Goal: Task Accomplishment & Management: Manage account settings

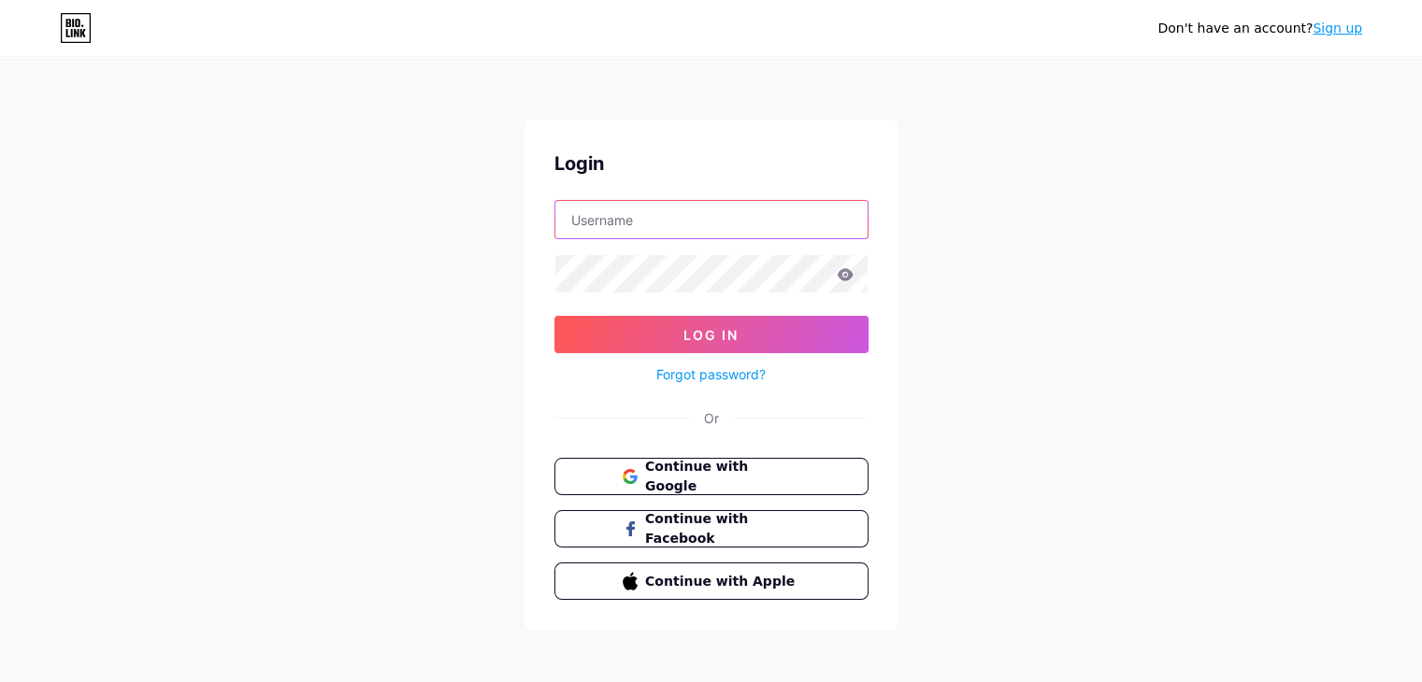
type input "[EMAIL_ADDRESS][DOMAIN_NAME]"
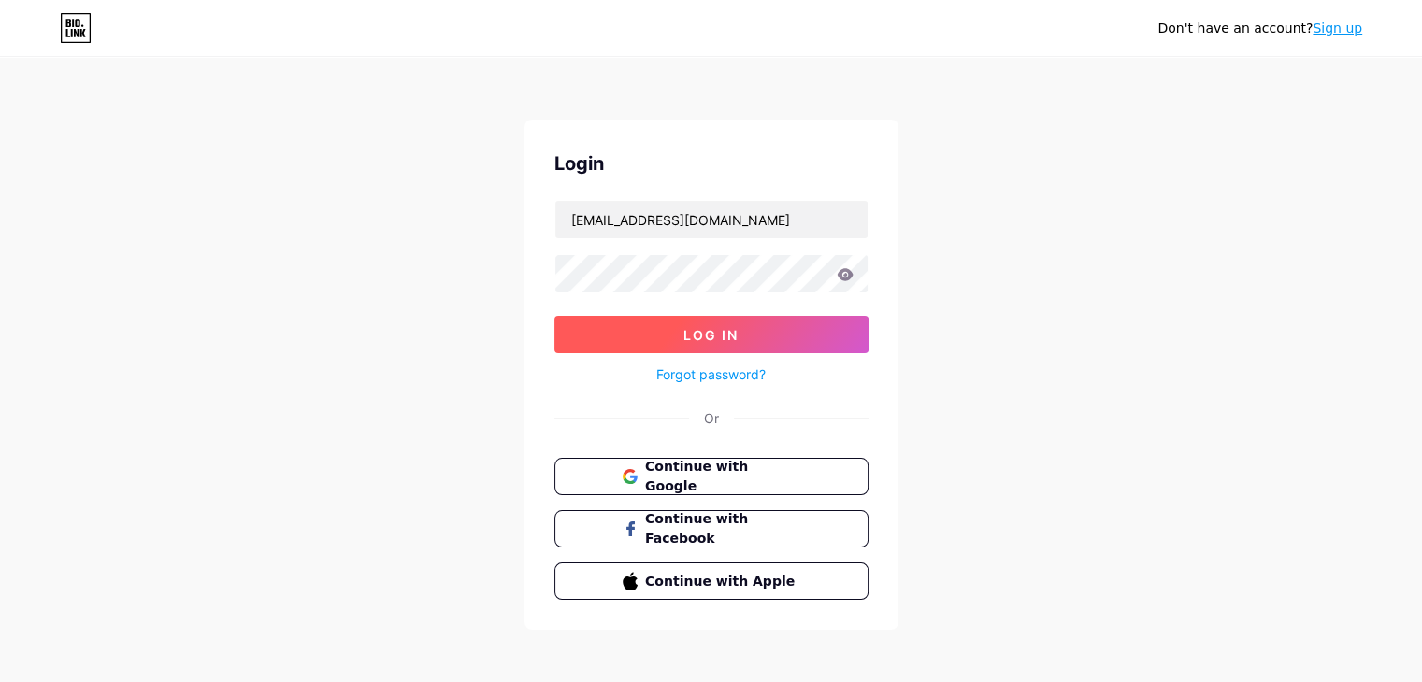
drag, startPoint x: 725, startPoint y: 313, endPoint x: 723, endPoint y: 322, distance: 9.5
click at [723, 322] on form "[EMAIL_ADDRESS][DOMAIN_NAME] Log In Forgot password?" at bounding box center [711, 293] width 314 height 186
click at [723, 322] on button "Log In" at bounding box center [711, 334] width 314 height 37
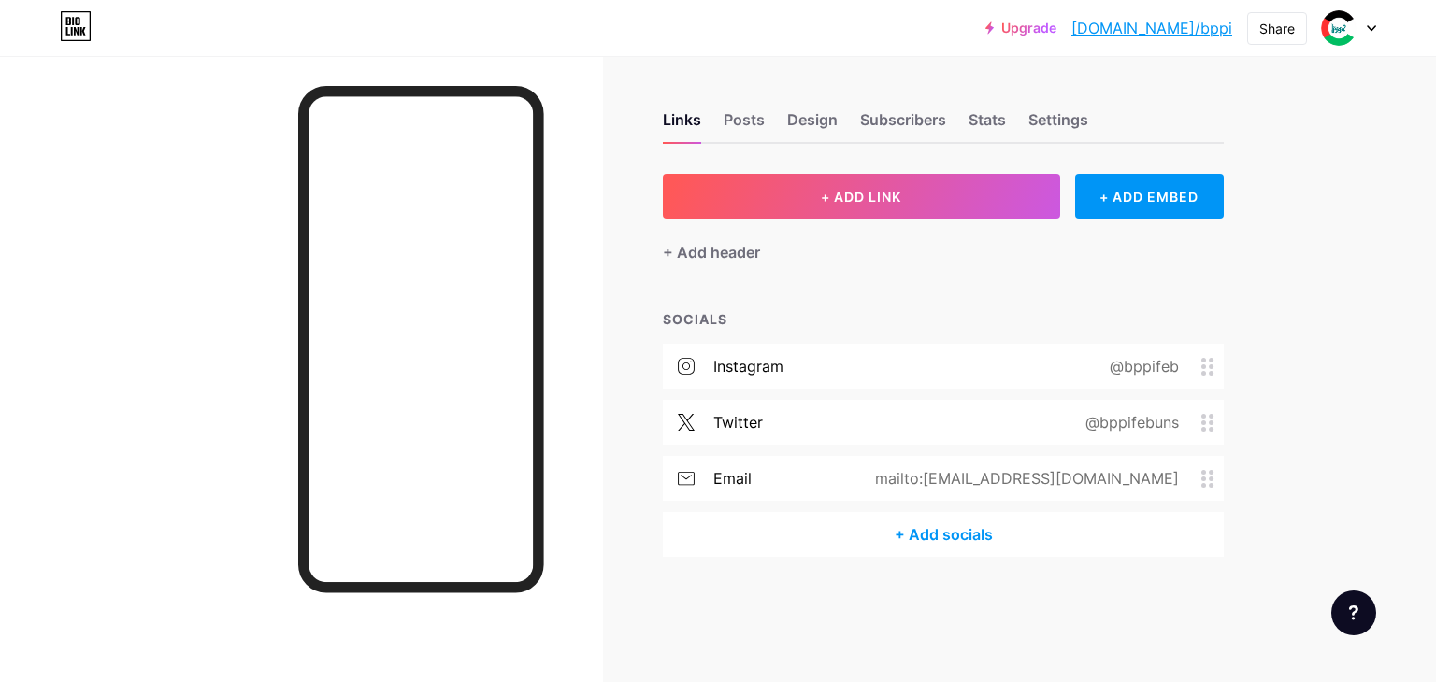
click at [812, 539] on div "+ Add socials" at bounding box center [943, 534] width 561 height 45
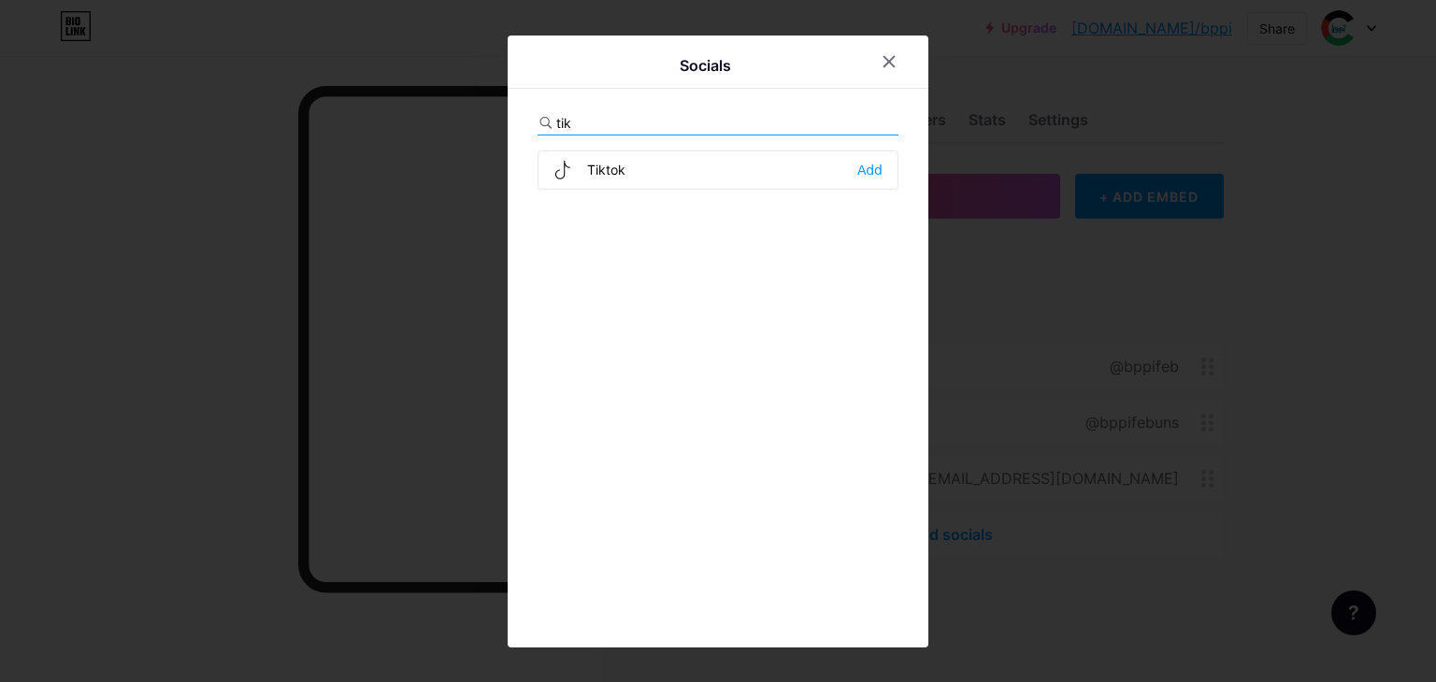
type input "tik"
click at [883, 166] on div "Tiktok Add" at bounding box center [717, 169] width 361 height 39
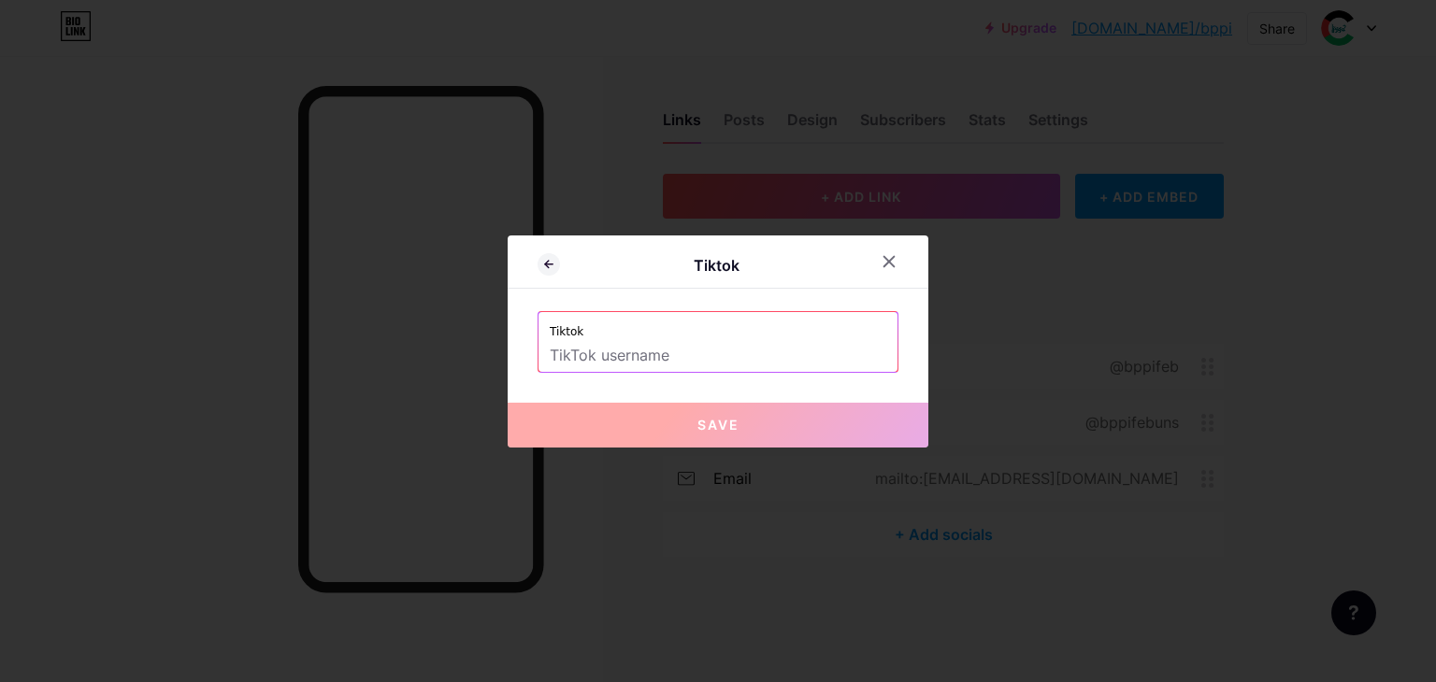
click at [587, 360] on input "text" at bounding box center [718, 356] width 337 height 32
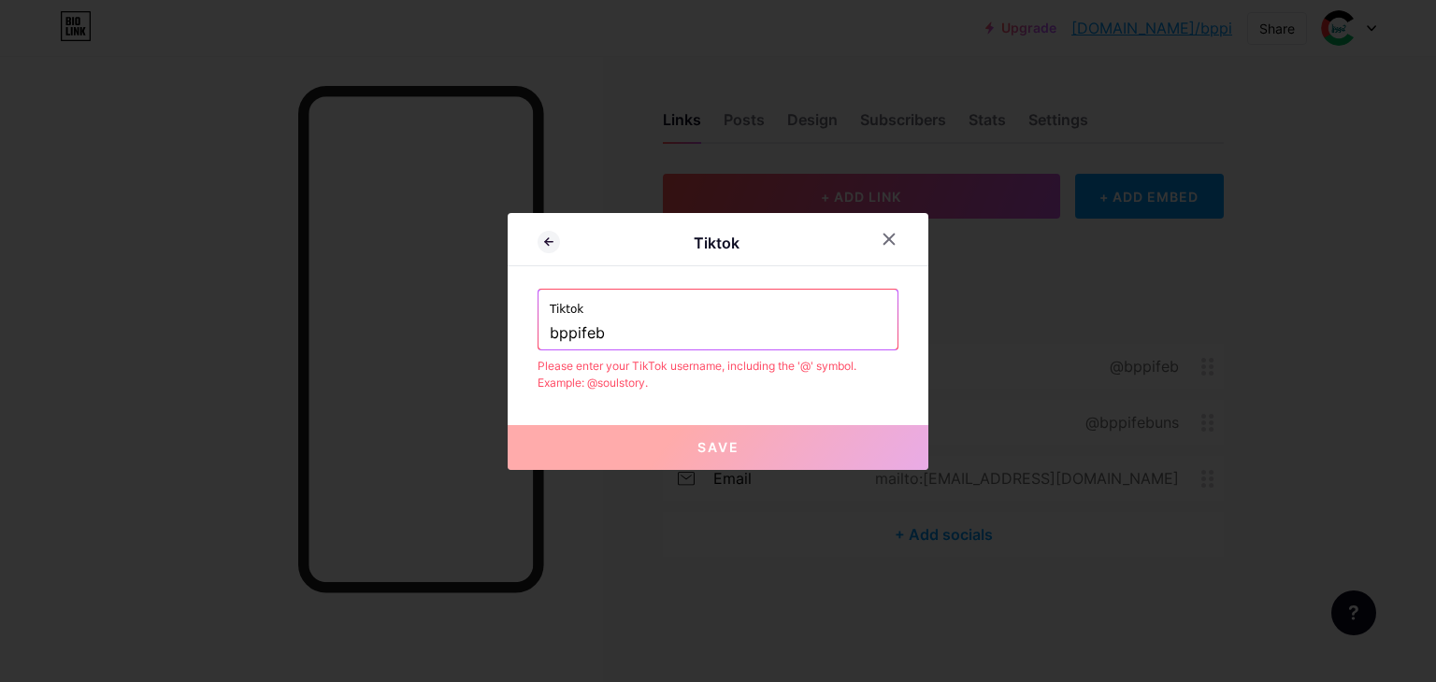
click at [552, 335] on input "bppifeb" at bounding box center [718, 334] width 337 height 32
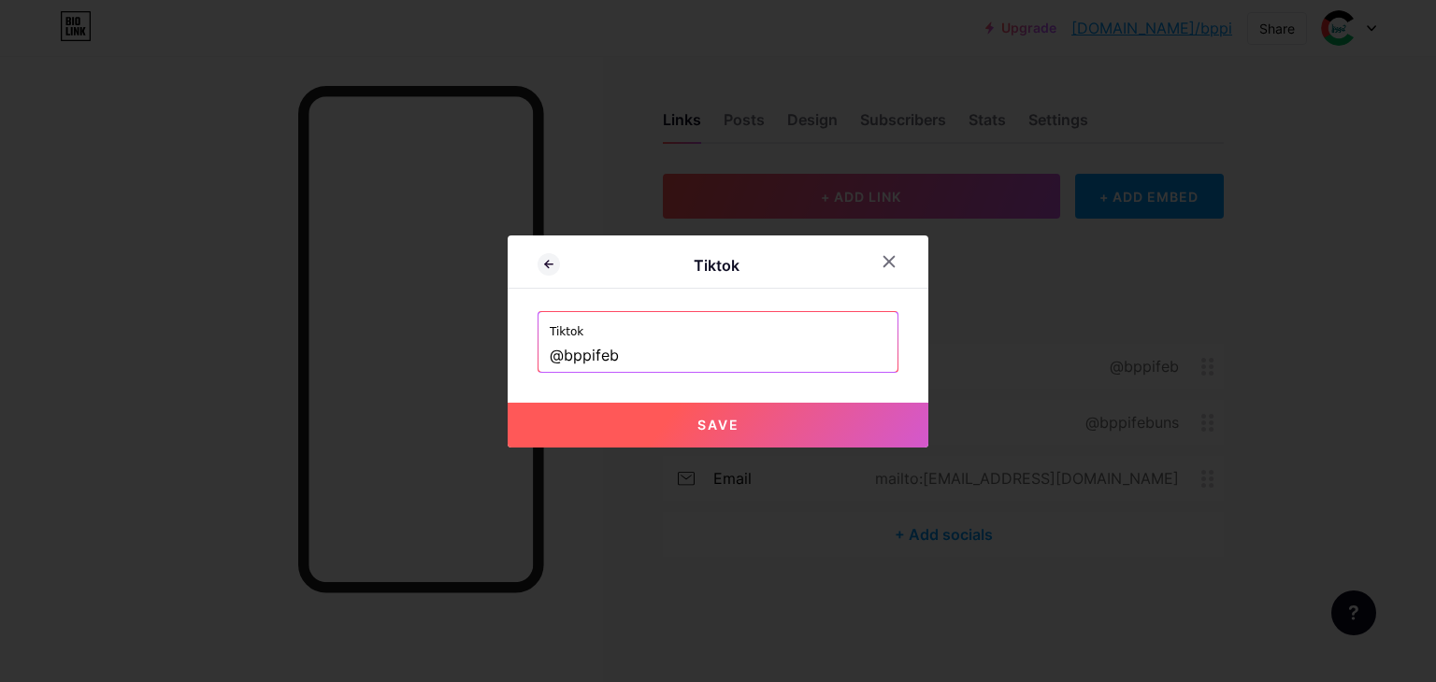
click at [645, 432] on button "Save" at bounding box center [718, 425] width 421 height 45
type input "[URL][DOMAIN_NAME]"
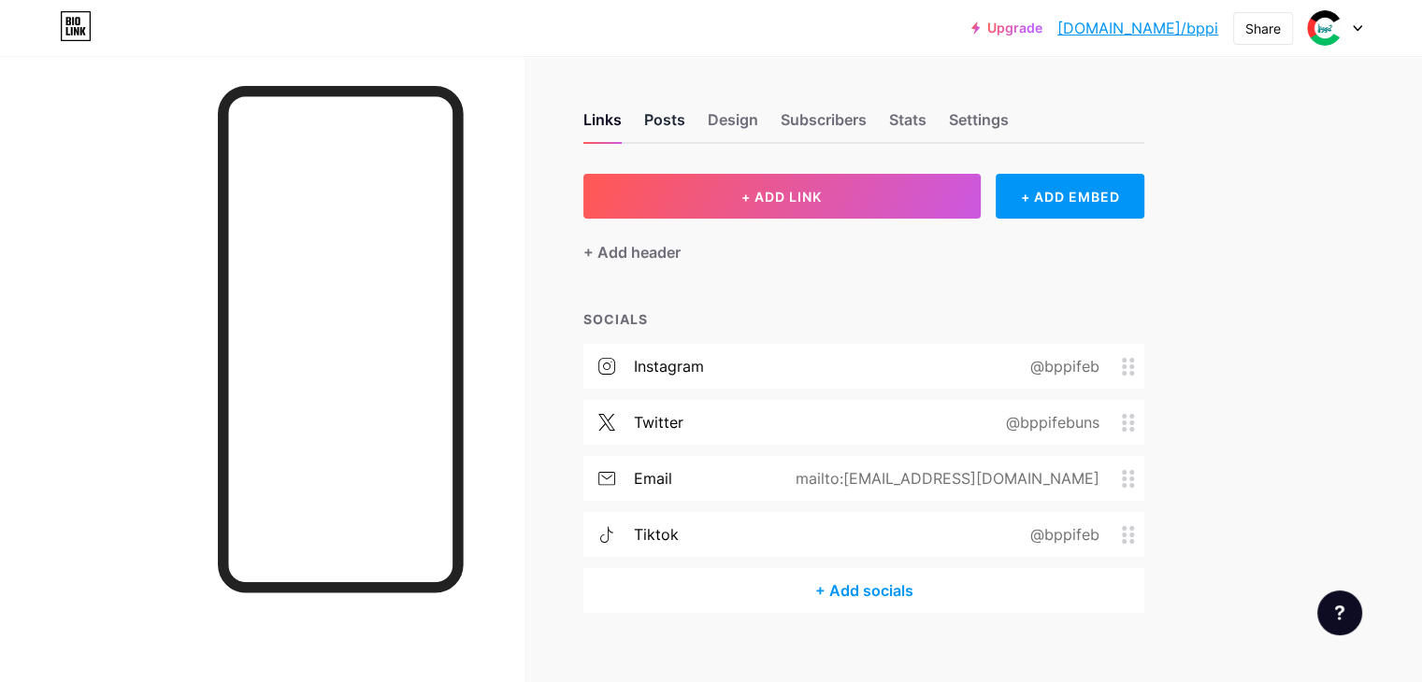
click at [685, 120] on div "Posts" at bounding box center [664, 125] width 41 height 34
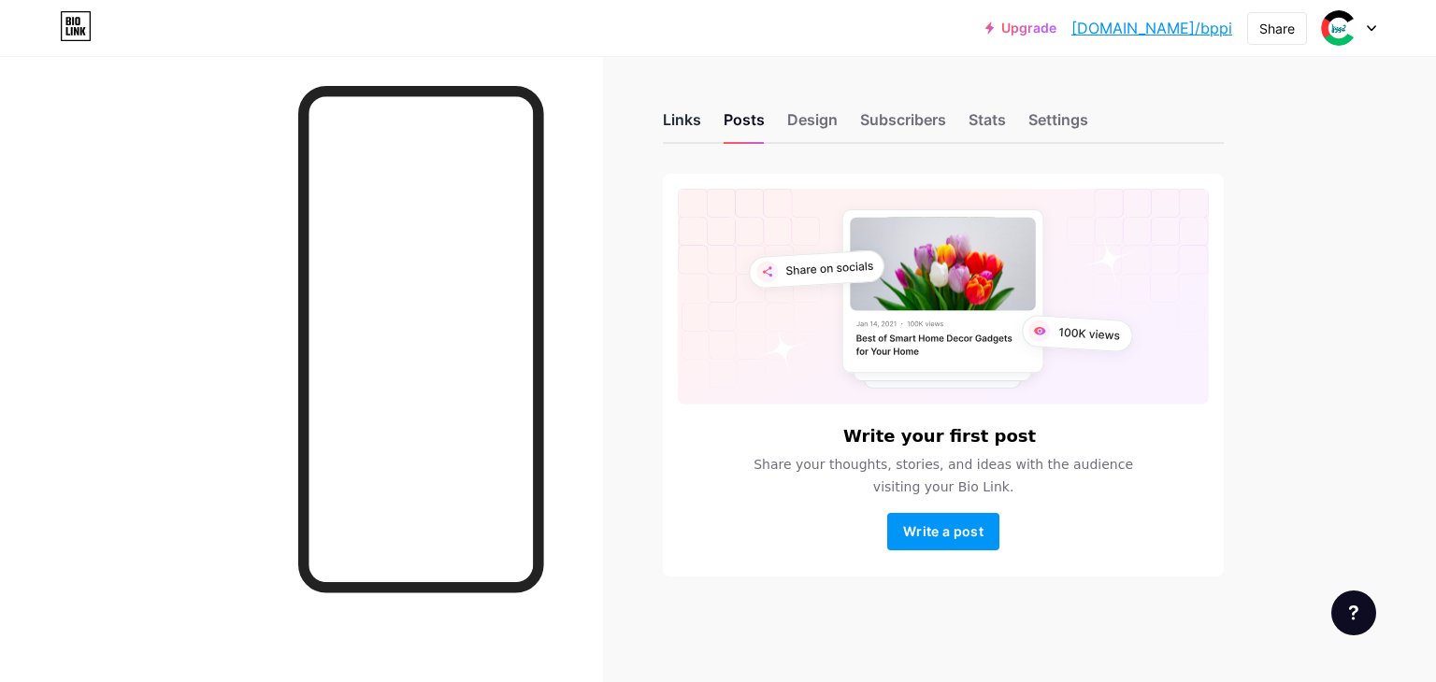
click at [686, 128] on div "Links" at bounding box center [682, 125] width 38 height 34
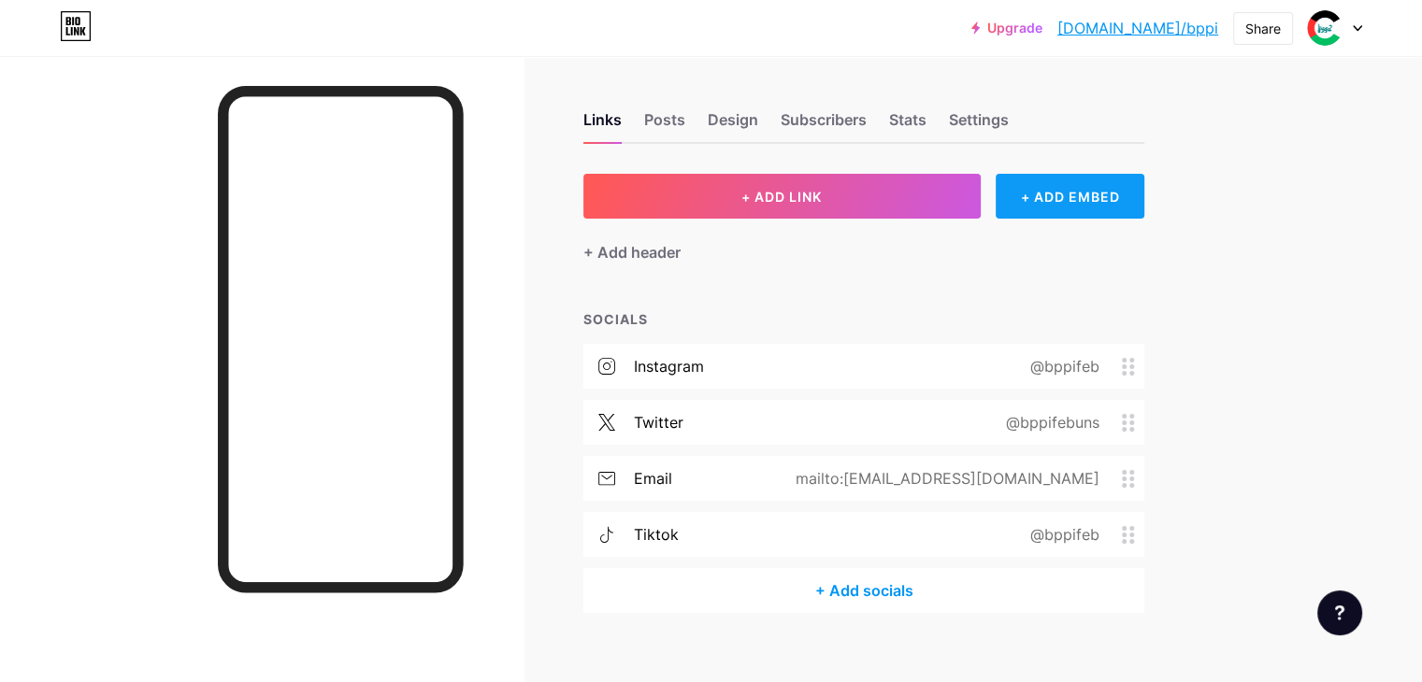
click at [1133, 207] on div "+ ADD EMBED" at bounding box center [1069, 196] width 149 height 45
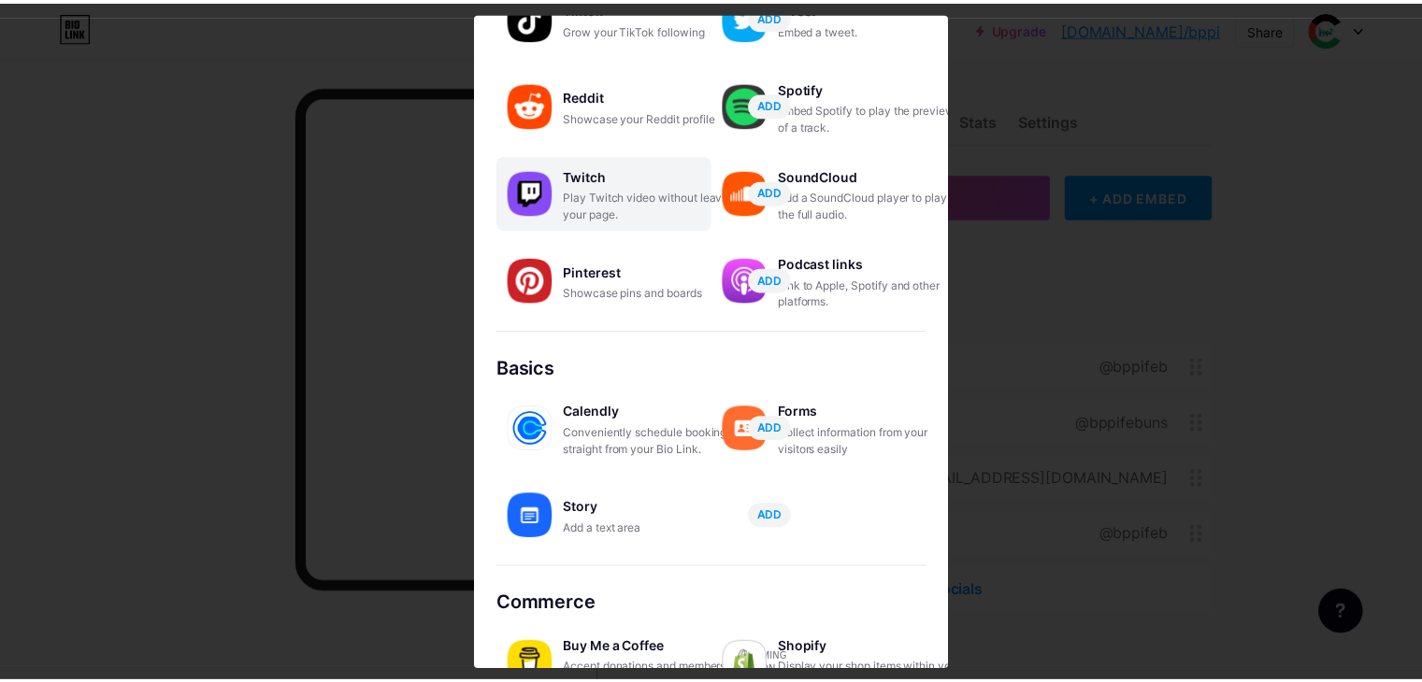
scroll to position [293, 0]
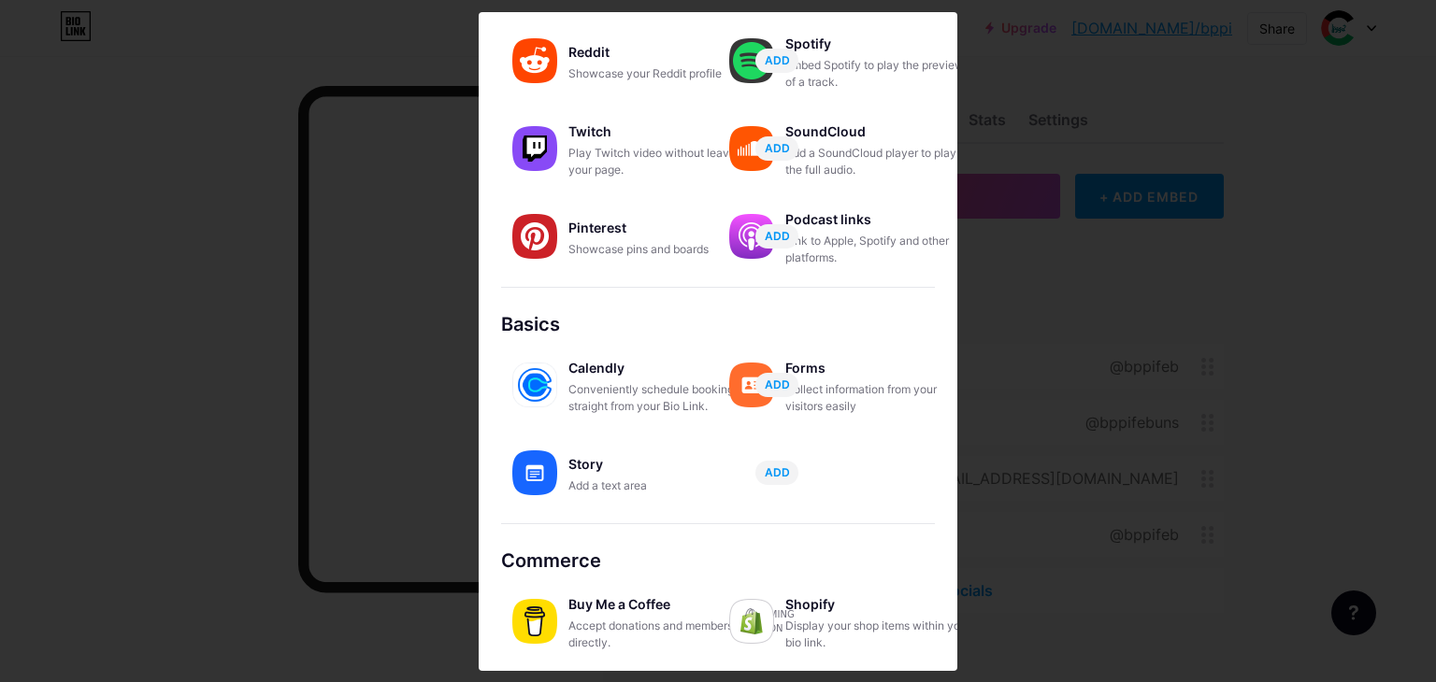
drag, startPoint x: 1284, startPoint y: 348, endPoint x: 1238, endPoint y: 394, distance: 66.1
click at [1284, 349] on div at bounding box center [718, 341] width 1436 height 682
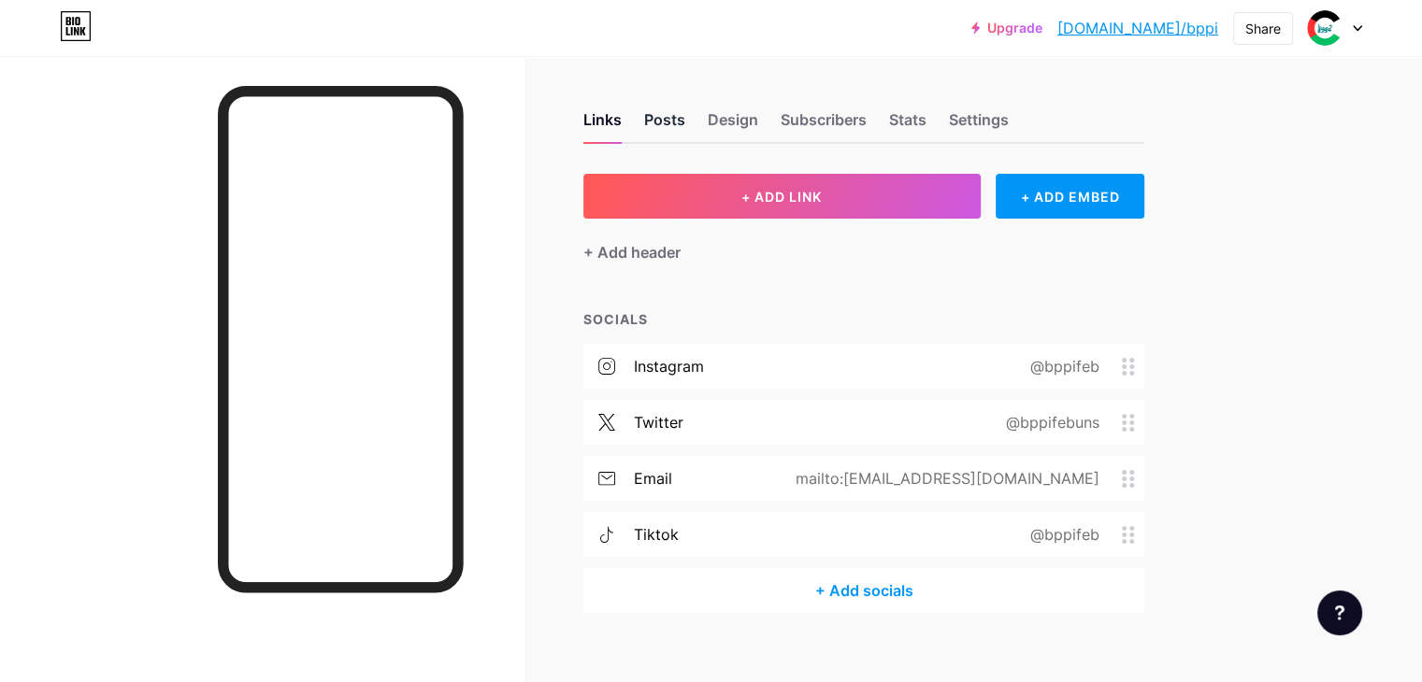
click at [685, 127] on div "Posts" at bounding box center [664, 125] width 41 height 34
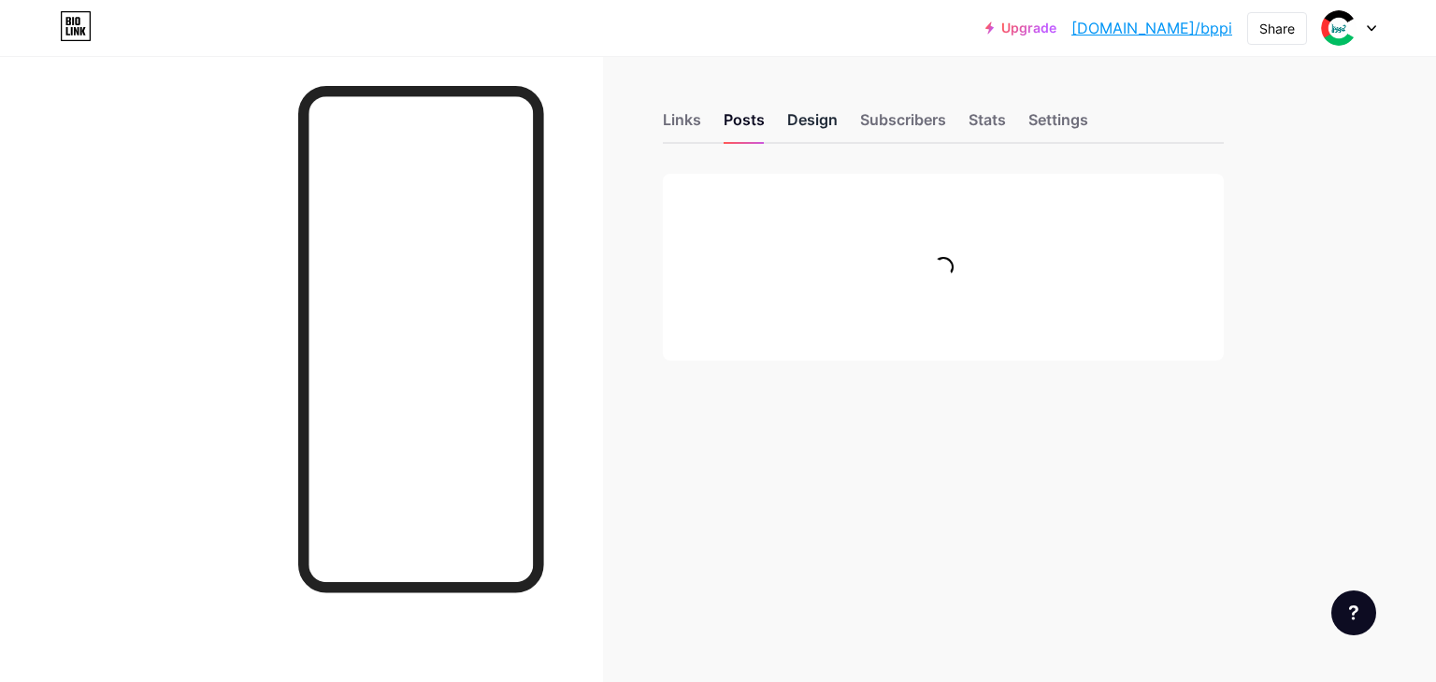
click at [812, 121] on div "Design" at bounding box center [812, 125] width 50 height 34
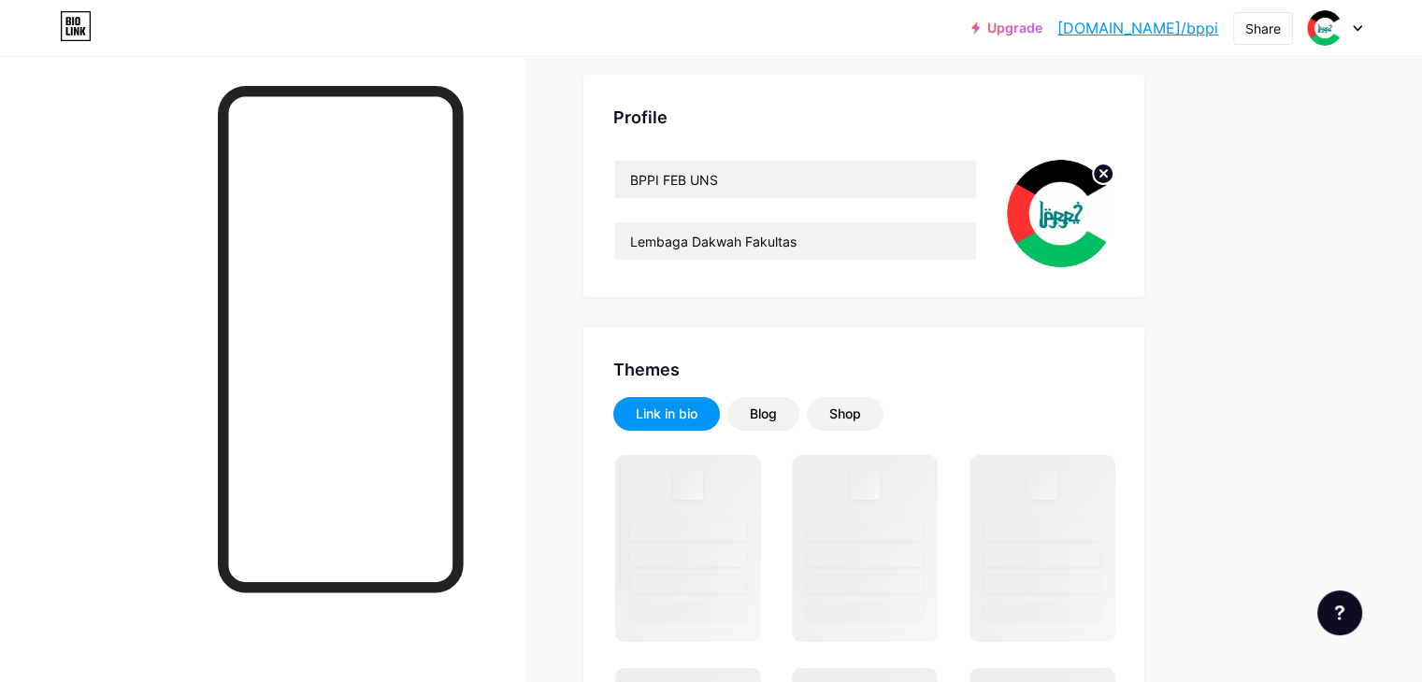
scroll to position [124, 0]
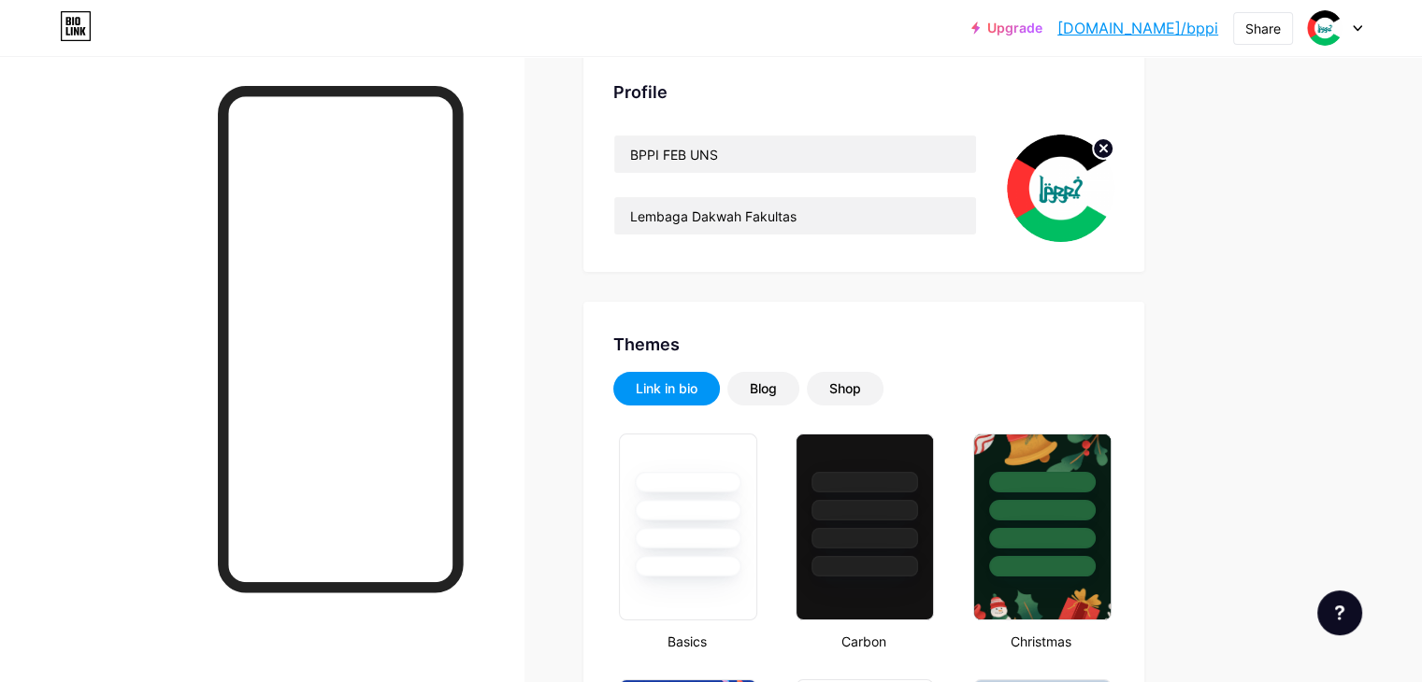
type input "#001fbd"
type input "#000000"
type input "#ffffff"
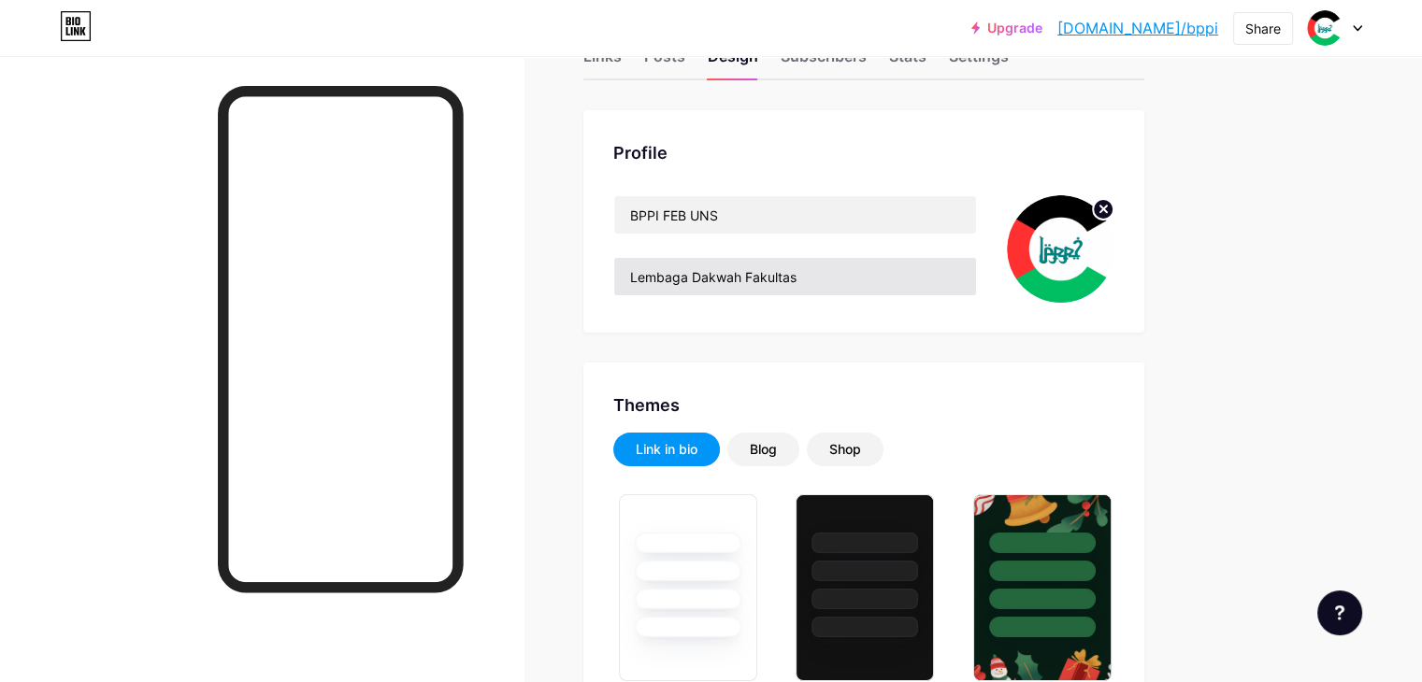
scroll to position [62, 0]
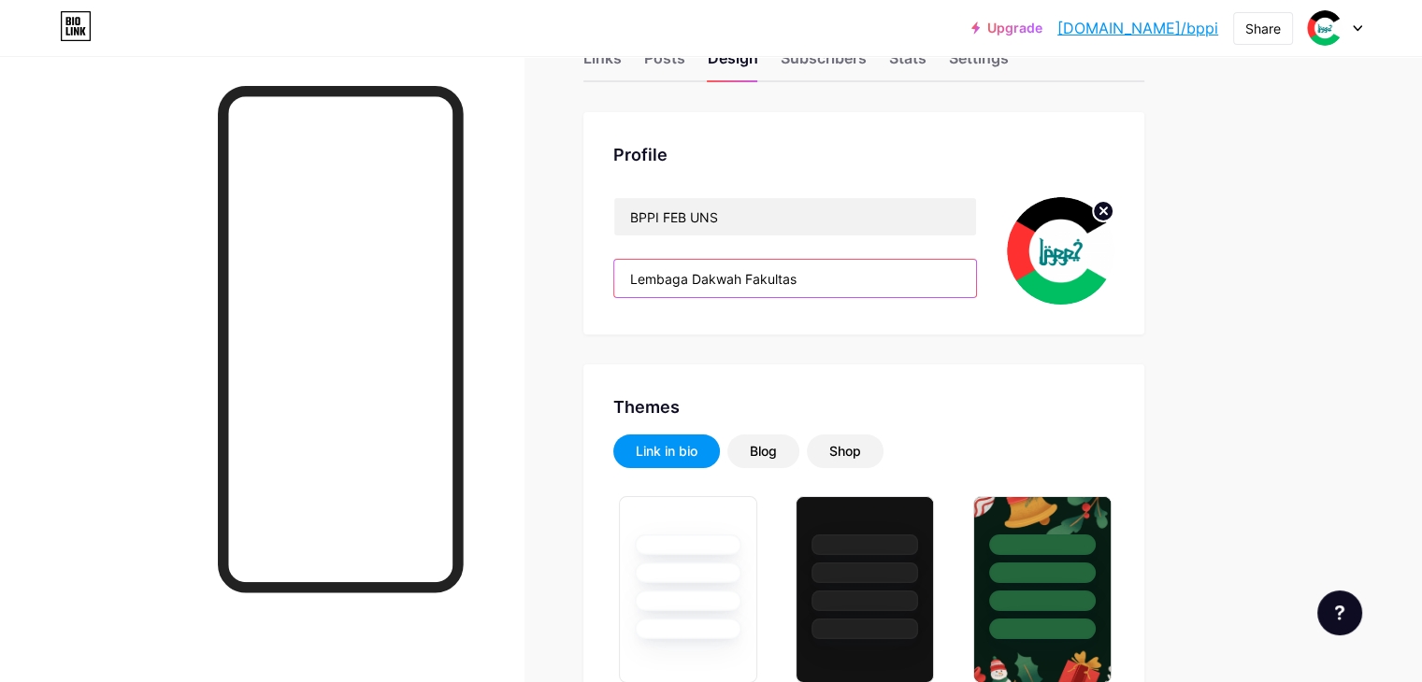
click at [900, 278] on input "Lembaga Dakwah Fakultas" at bounding box center [795, 278] width 362 height 37
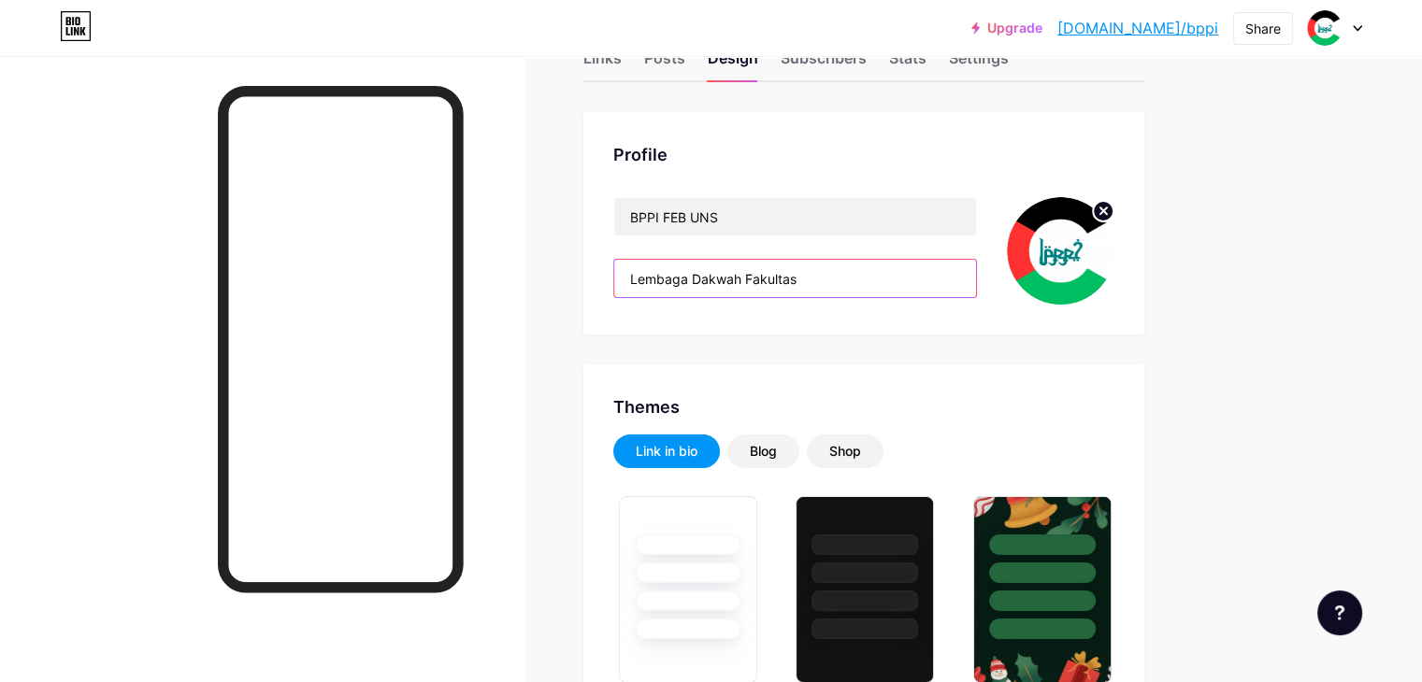
click at [900, 278] on input "Lembaga Dakwah Fakultas" at bounding box center [795, 278] width 362 height 37
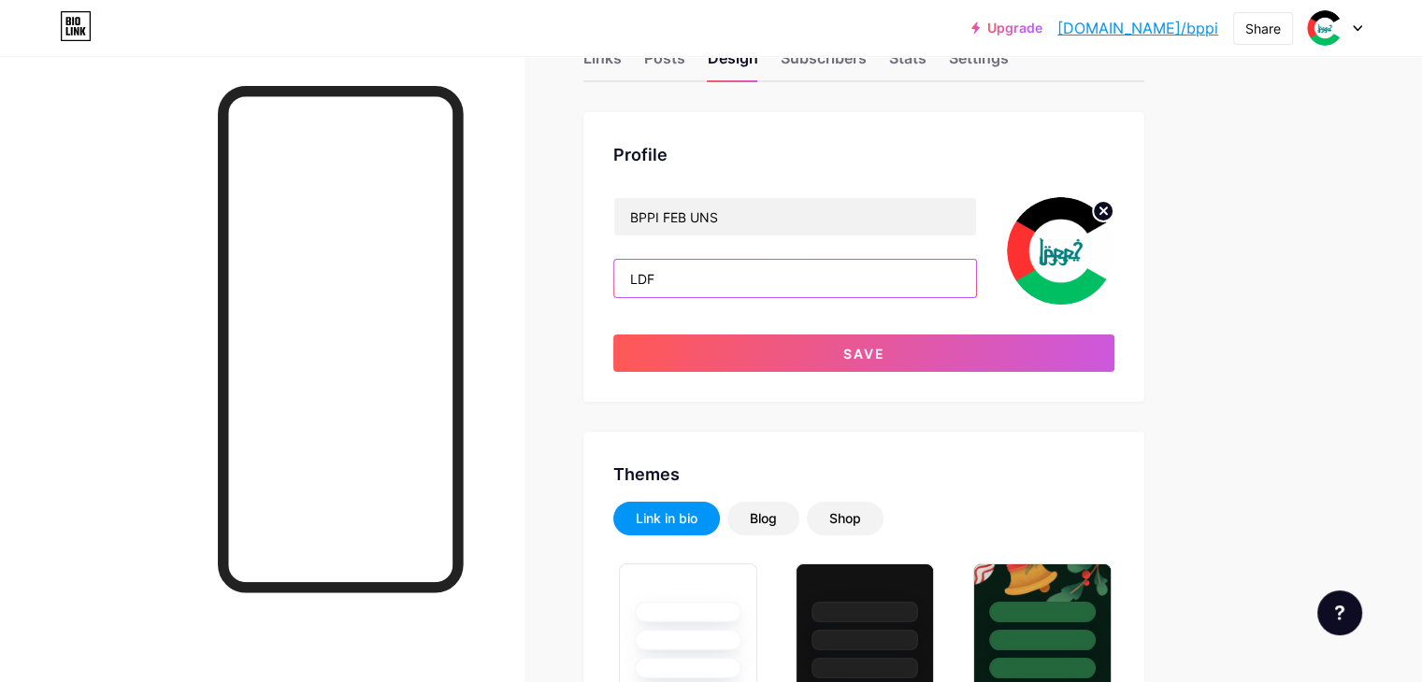
type input "LDF"
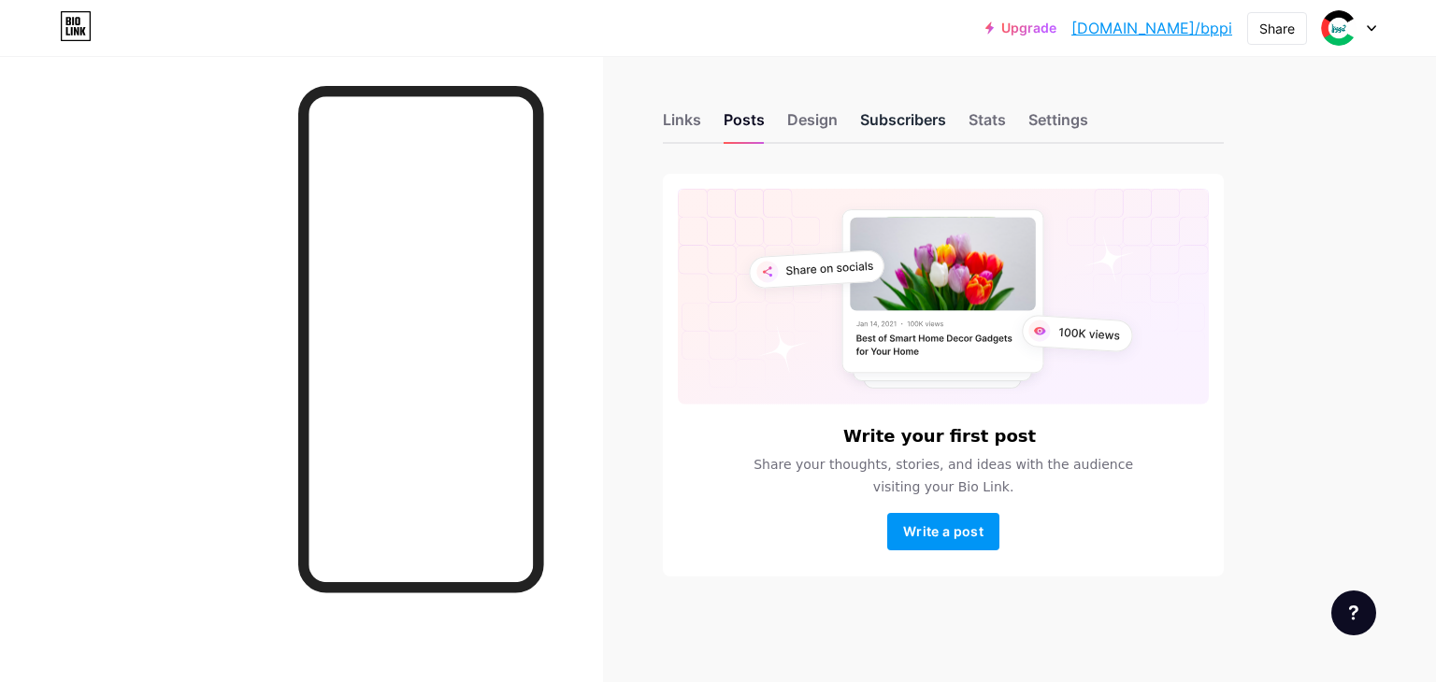
click at [867, 130] on div "Subscribers" at bounding box center [903, 125] width 86 height 34
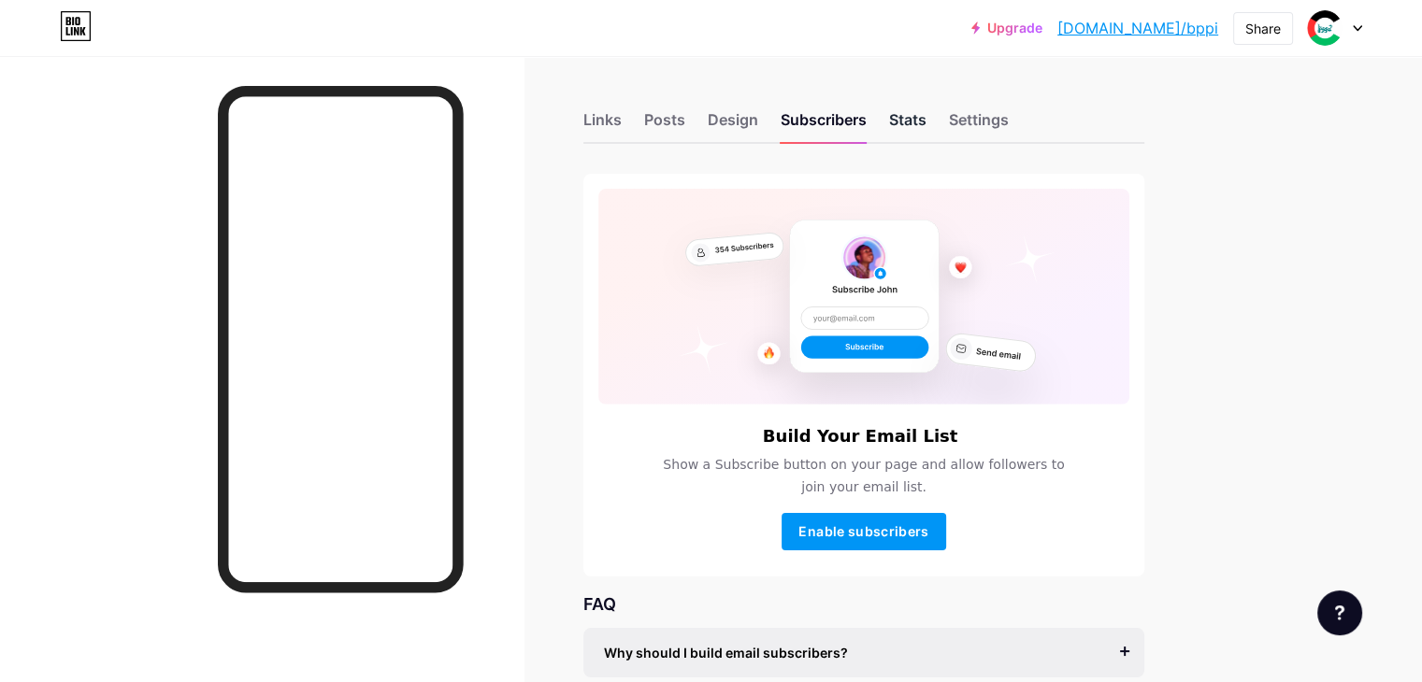
click at [926, 122] on div "Stats" at bounding box center [907, 125] width 37 height 34
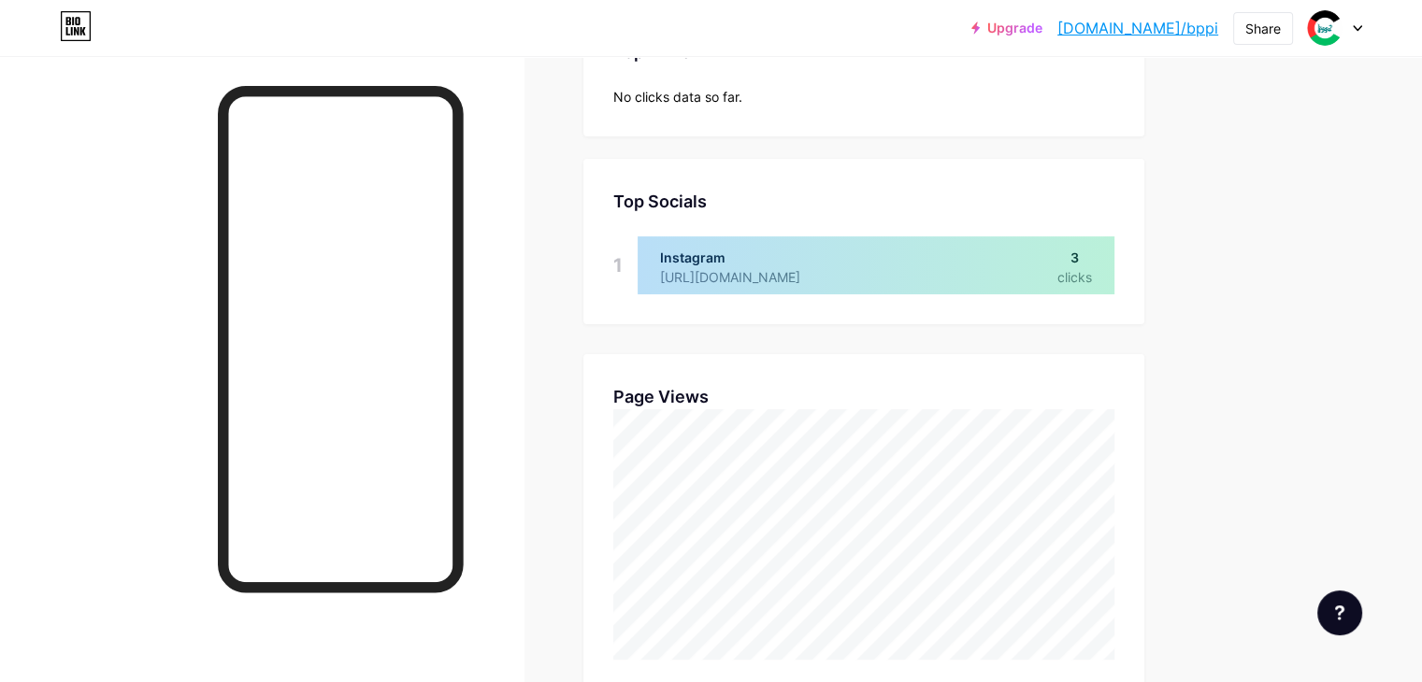
scroll to position [249, 0]
